Goal: Transaction & Acquisition: Book appointment/travel/reservation

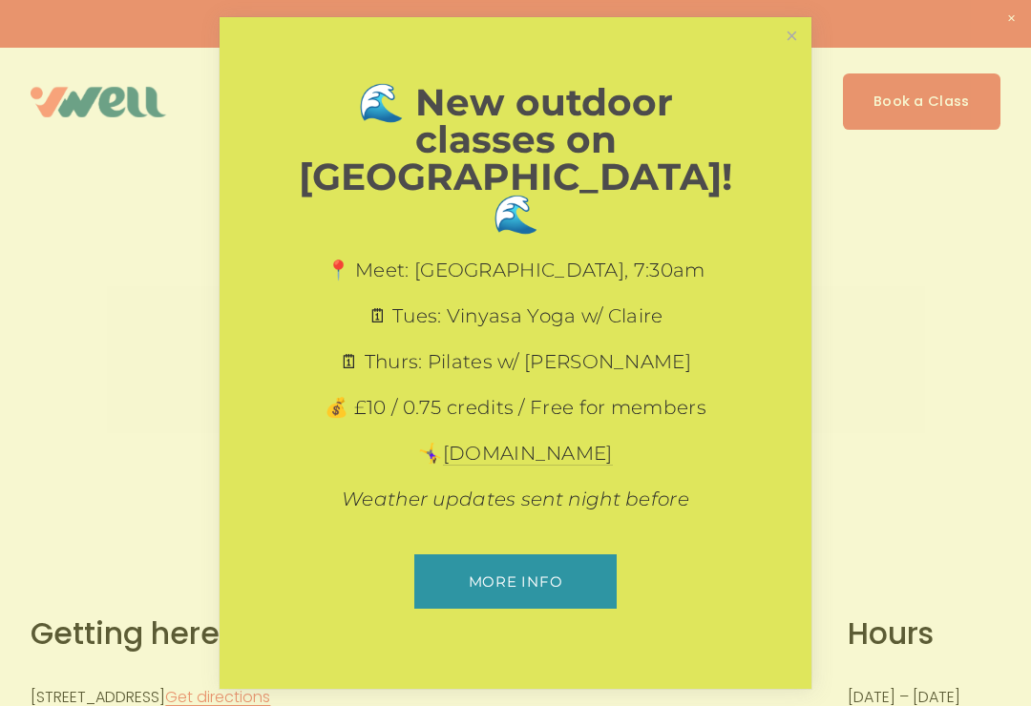
click at [797, 53] on link "Close" at bounding box center [791, 36] width 33 height 33
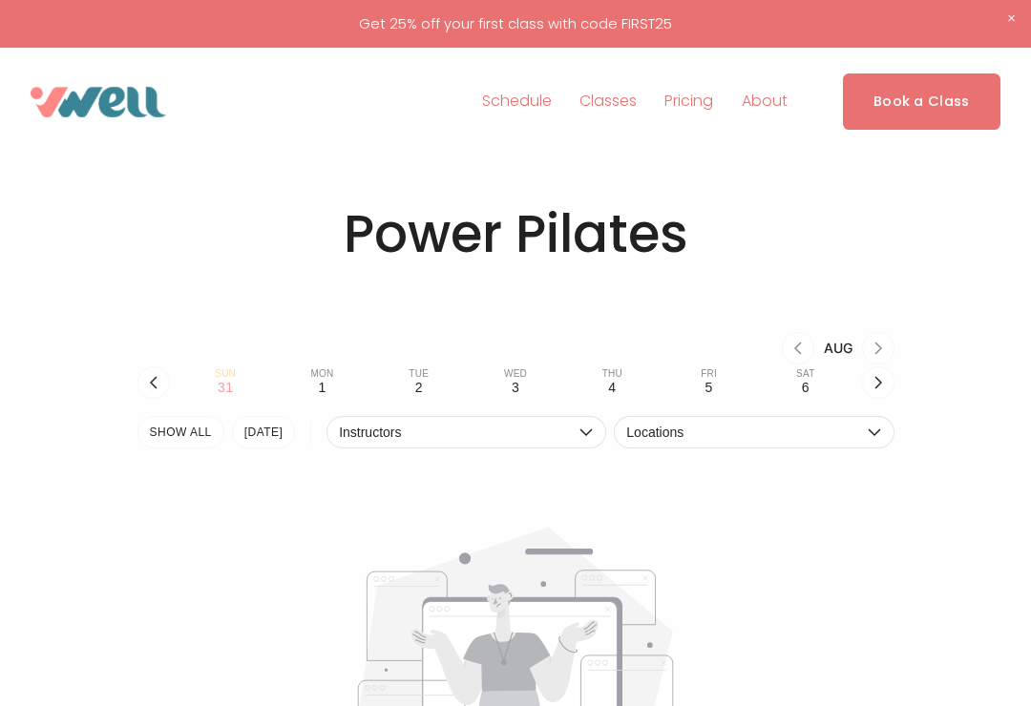
click at [957, 110] on link "Book a Class" at bounding box center [921, 101] width 157 height 56
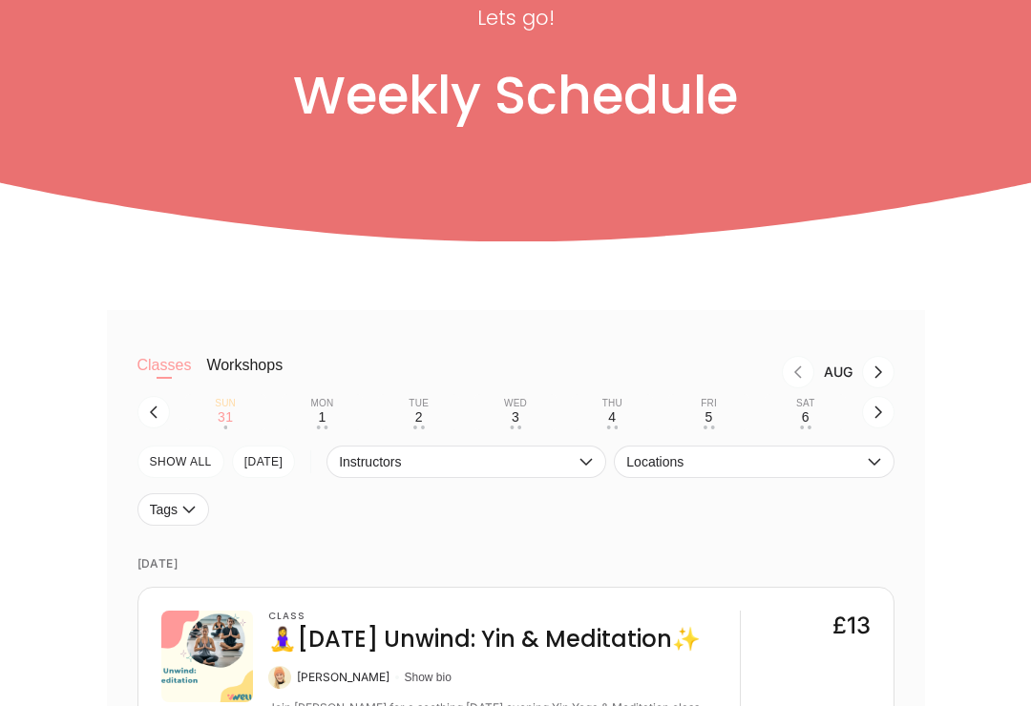
scroll to position [205, 0]
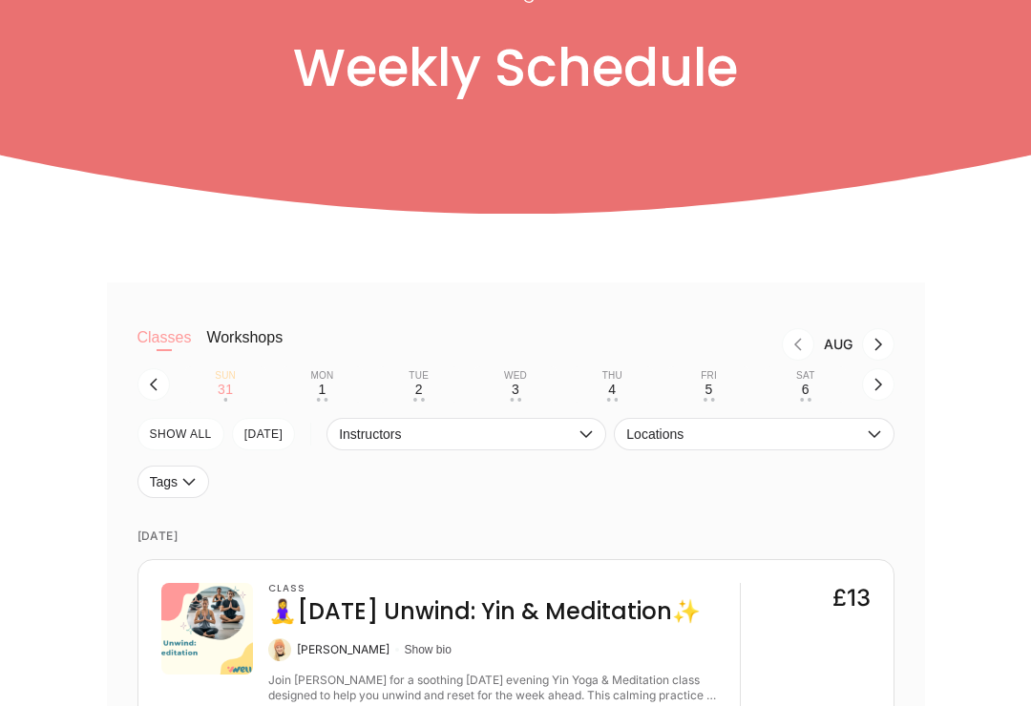
click at [321, 393] on div "1" at bounding box center [322, 389] width 8 height 15
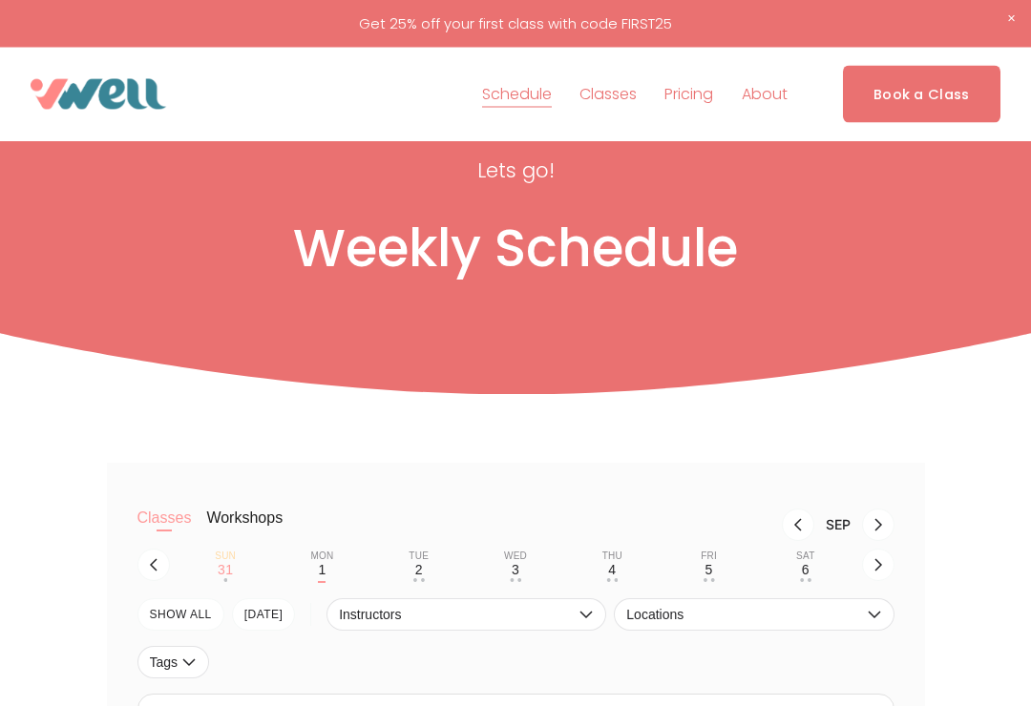
scroll to position [0, 0]
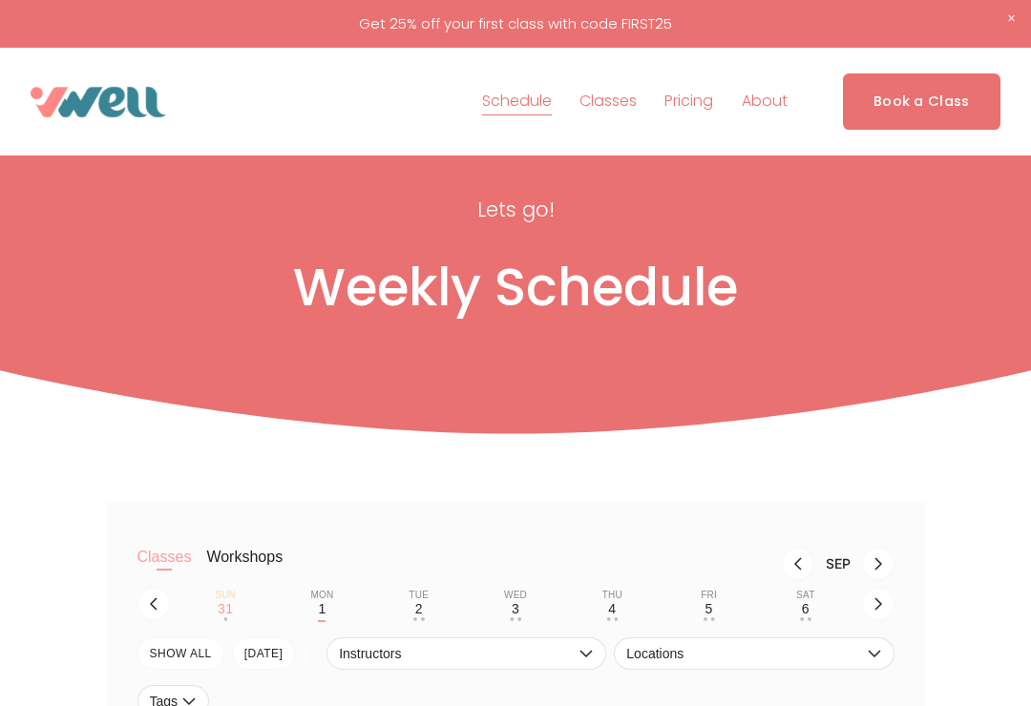
click at [421, 614] on div "2" at bounding box center [419, 608] width 8 height 15
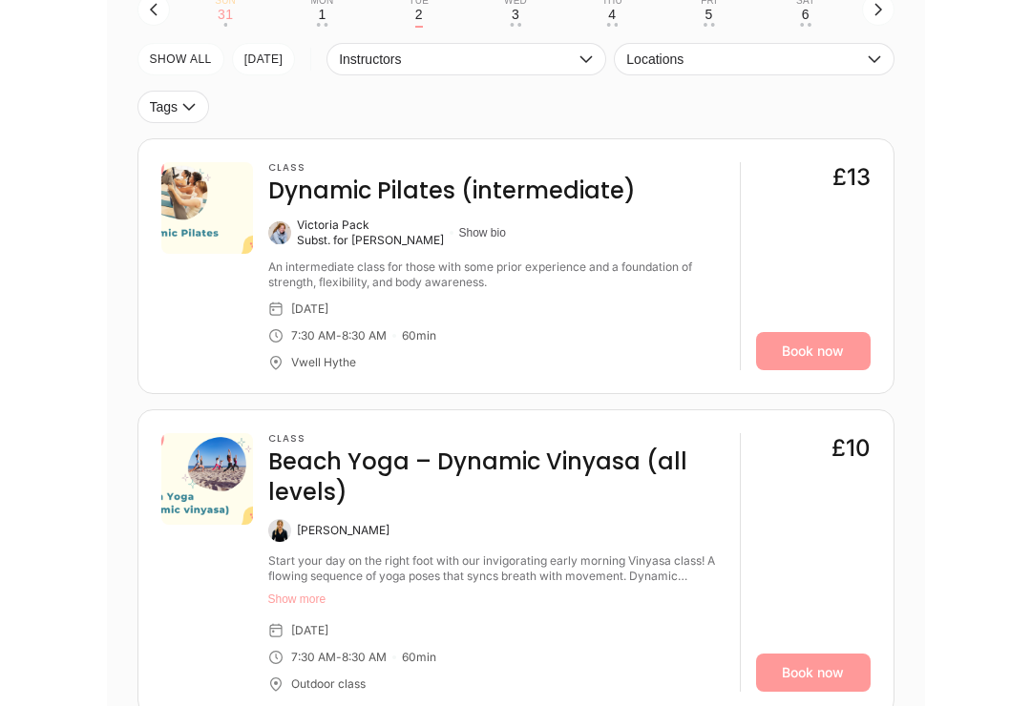
scroll to position [581, 0]
click at [823, 345] on link "Book now" at bounding box center [813, 350] width 115 height 38
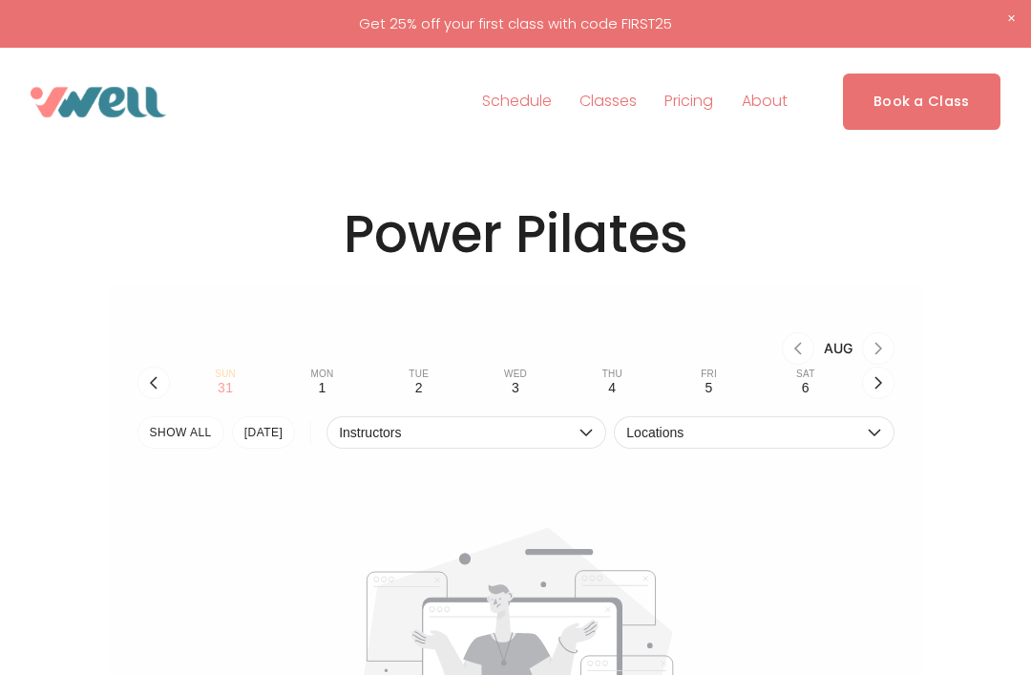
click at [616, 399] on button "Thu 4" at bounding box center [612, 383] width 81 height 36
click at [896, 100] on link "Book a Class" at bounding box center [921, 101] width 157 height 56
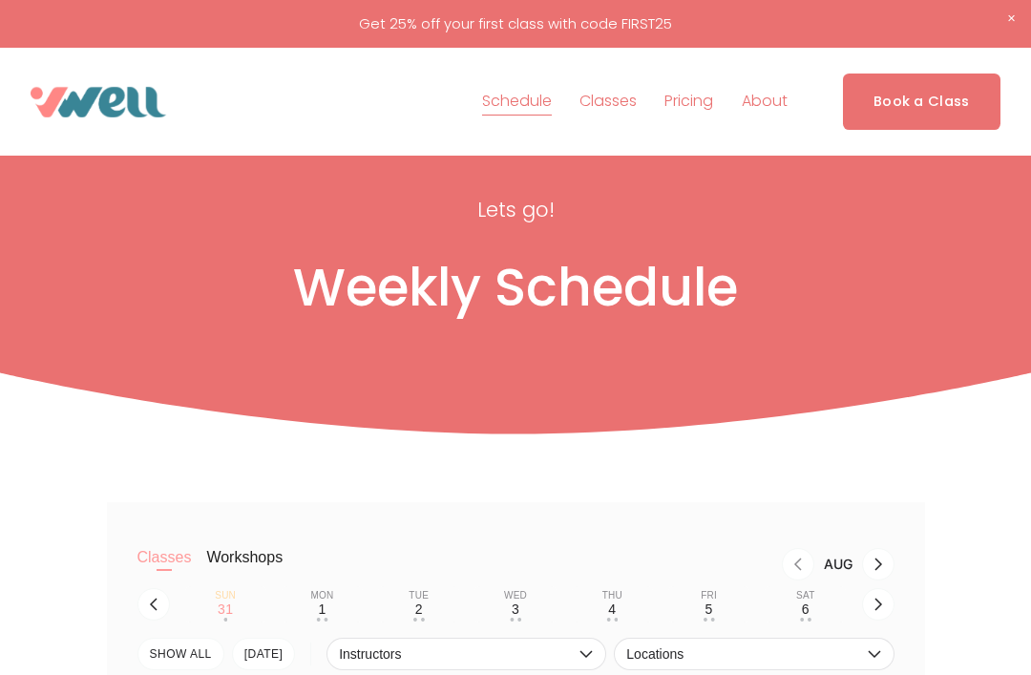
click at [617, 620] on div "• •" at bounding box center [611, 619] width 11 height 4
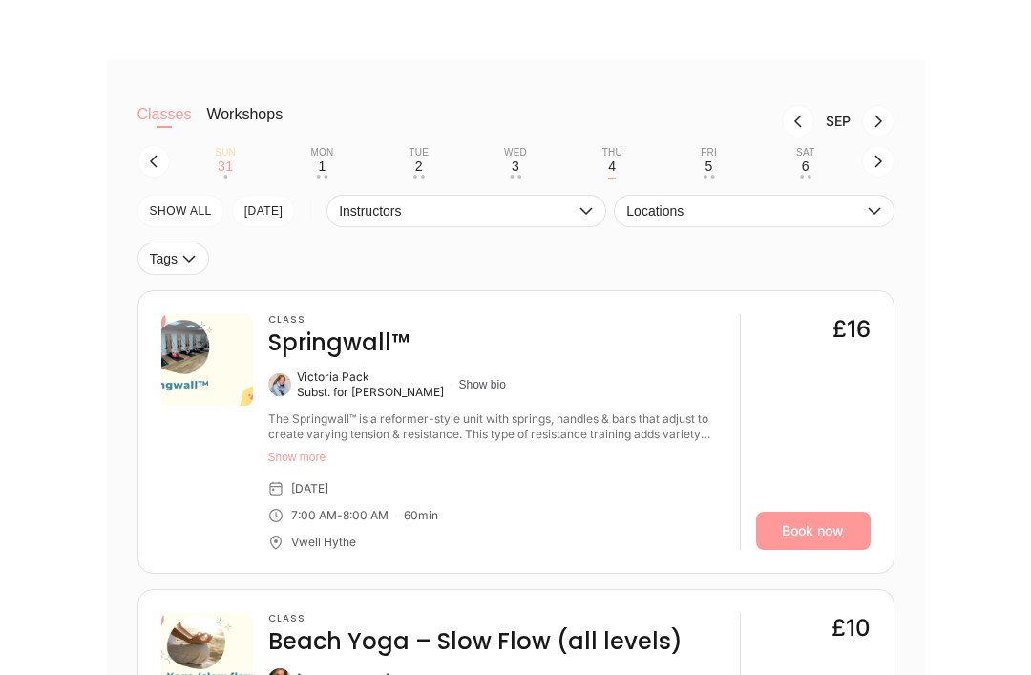
scroll to position [429, 0]
click at [824, 539] on link "Book now" at bounding box center [813, 531] width 115 height 38
